Goal: Check status

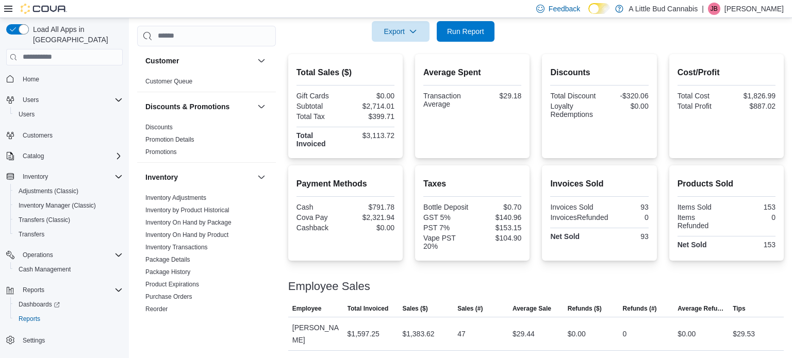
scroll to position [219, 0]
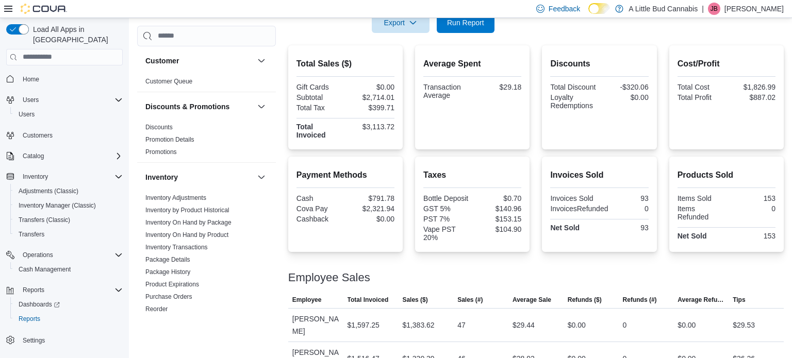
click at [518, 77] on div "Average Spent Transaction Average $29.18" at bounding box center [472, 80] width 98 height 44
